Goal: Information Seeking & Learning: Learn about a topic

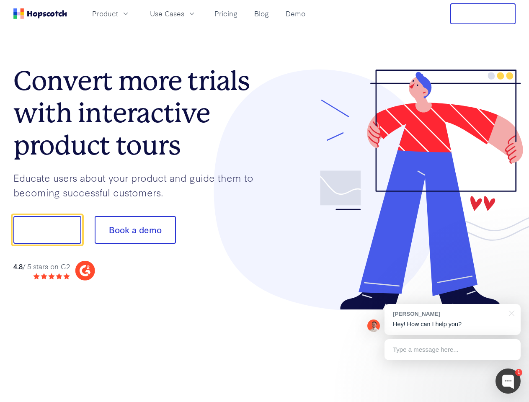
click at [265, 201] on div at bounding box center [390, 190] width 251 height 241
click at [118, 13] on span "Product" at bounding box center [105, 13] width 26 height 10
click at [184, 13] on span "Use Cases" at bounding box center [167, 13] width 34 height 10
click at [483, 14] on button "Free Trial" at bounding box center [483, 13] width 65 height 21
click at [47, 230] on button "Show me!" at bounding box center [47, 230] width 68 height 28
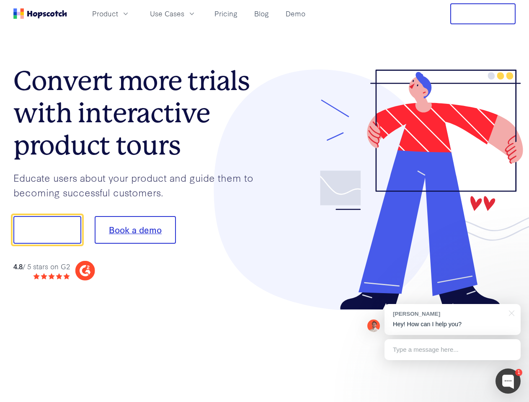
click at [135, 230] on button "Book a demo" at bounding box center [135, 230] width 81 height 28
click at [508, 381] on div at bounding box center [508, 381] width 25 height 25
click at [453, 320] on div "[PERSON_NAME] Hey! How can I help you?" at bounding box center [453, 319] width 136 height 31
click at [511, 313] on div at bounding box center [442, 229] width 157 height 280
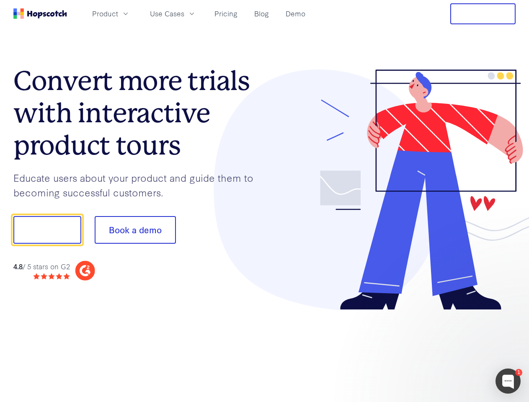
click at [453, 350] on div at bounding box center [442, 285] width 157 height 167
